Goal: Transaction & Acquisition: Book appointment/travel/reservation

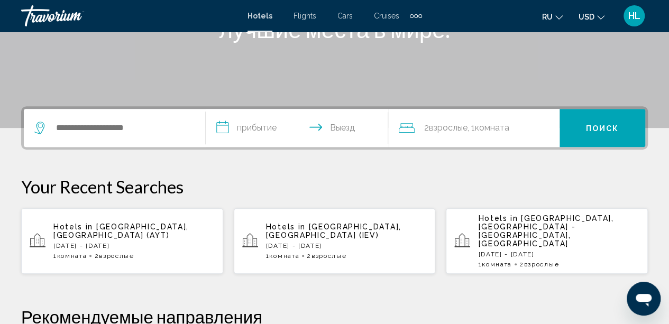
scroll to position [194, 0]
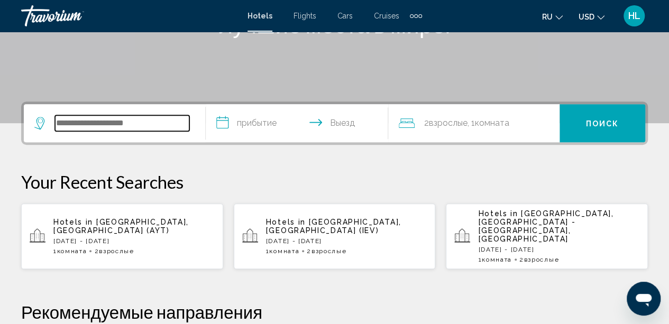
click at [144, 117] on input "Search widget" at bounding box center [122, 123] width 134 height 16
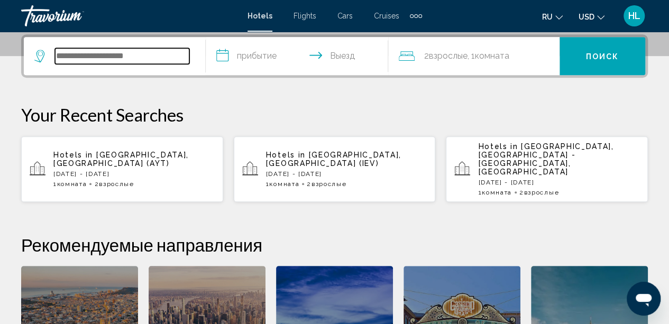
click at [89, 57] on input "Search widget" at bounding box center [122, 56] width 134 height 16
type input "*"
click at [89, 57] on input "Search widget" at bounding box center [122, 56] width 134 height 16
click at [88, 151] on span "Hotels in" at bounding box center [73, 155] width 40 height 8
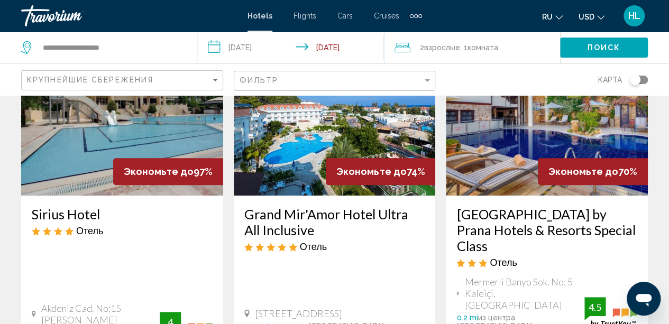
scroll to position [85, 0]
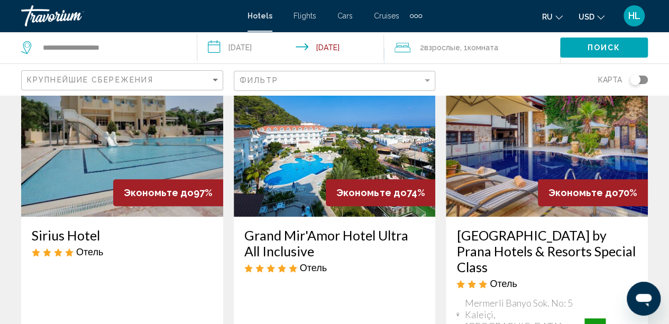
click at [325, 171] on img "Main content" at bounding box center [335, 132] width 202 height 169
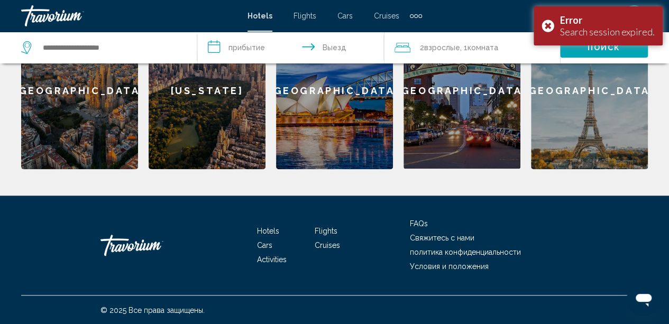
scroll to position [386, 0]
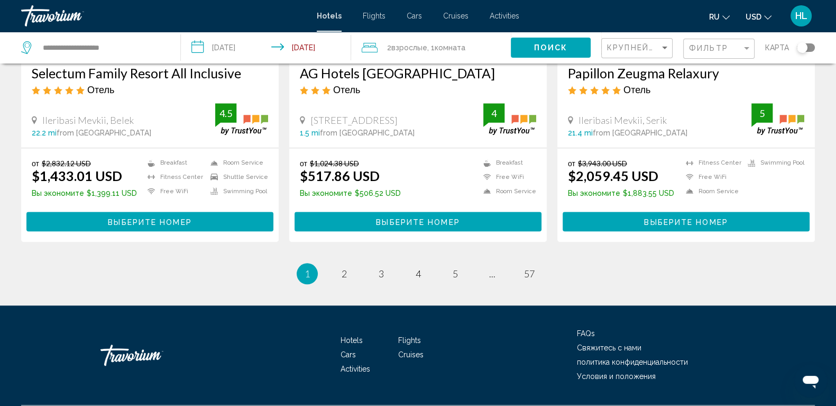
scroll to position [1393, 0]
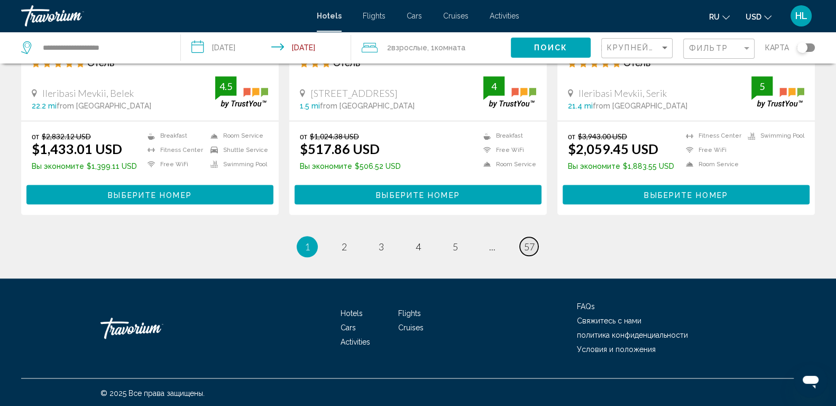
click at [538, 244] on link "page 57" at bounding box center [529, 246] width 19 height 19
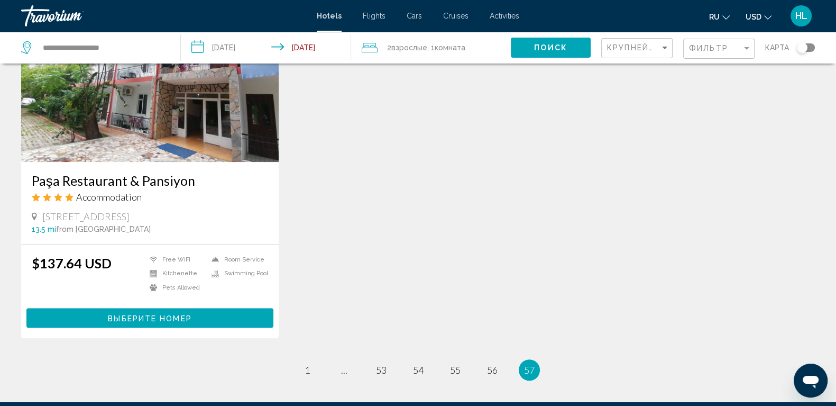
scroll to position [872, 0]
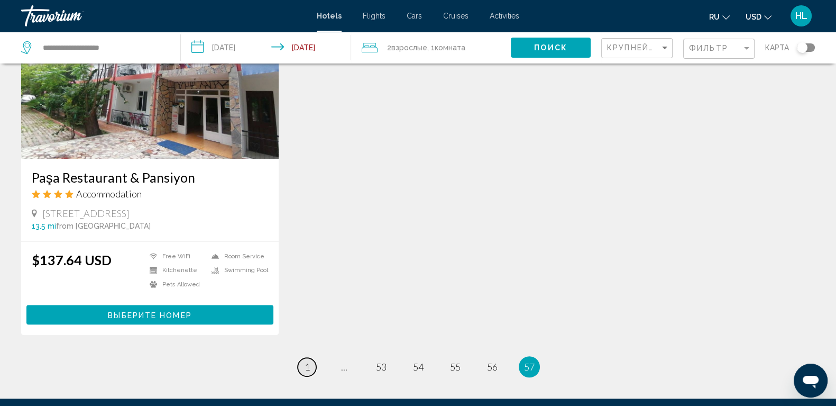
click at [305, 324] on span "1" at bounding box center [307, 367] width 5 height 12
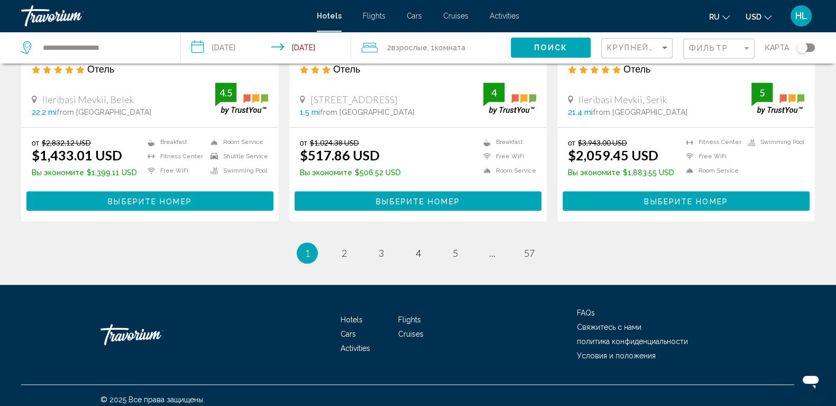
scroll to position [1393, 0]
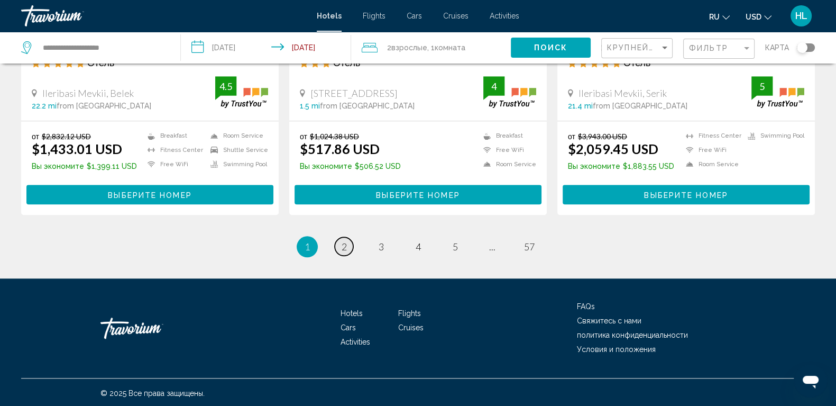
click at [347, 239] on link "page 2" at bounding box center [344, 246] width 19 height 19
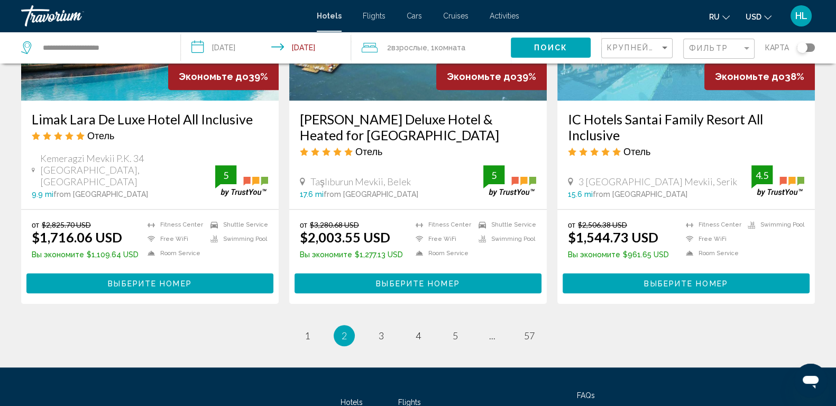
scroll to position [1349, 0]
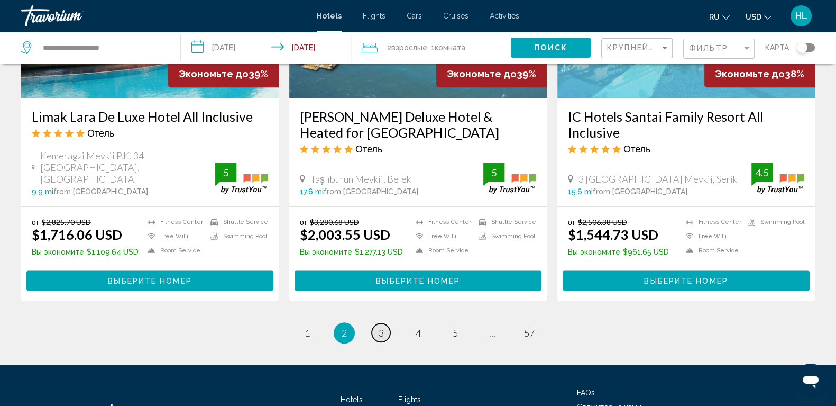
click at [377, 323] on link "page 3" at bounding box center [381, 332] width 19 height 19
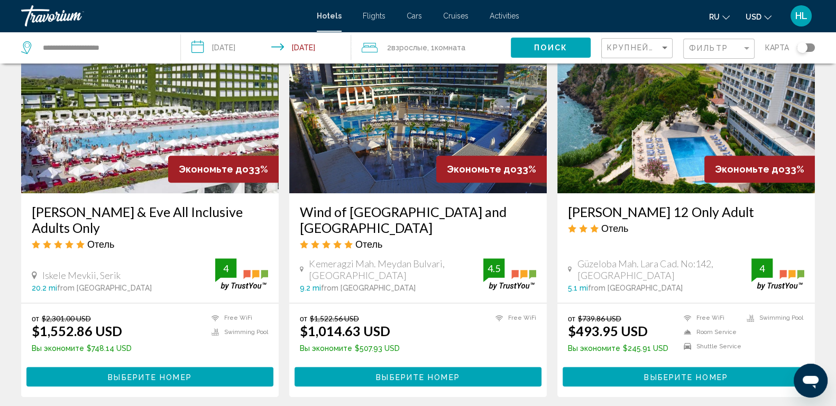
scroll to position [1270, 0]
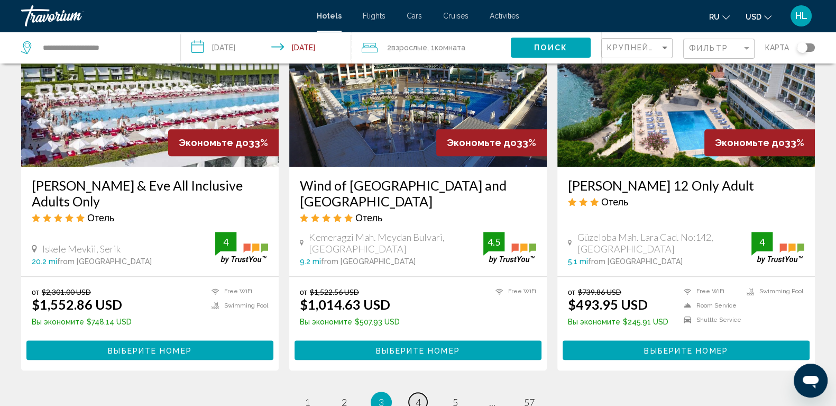
click at [421, 324] on span "4" at bounding box center [418, 402] width 5 height 12
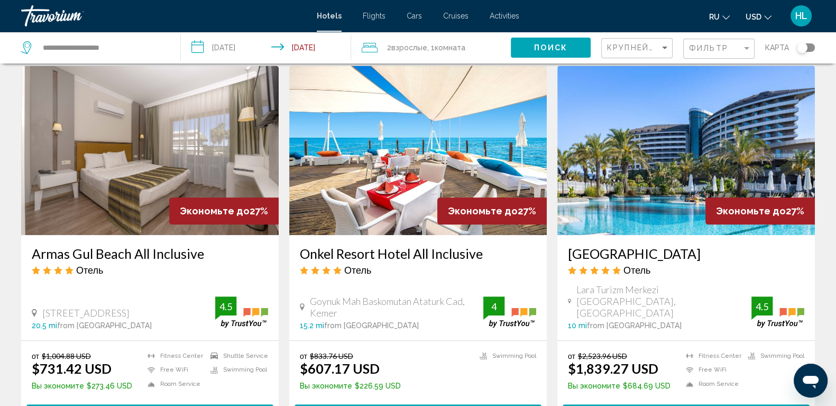
scroll to position [1190, 0]
